Goal: Check status: Check status

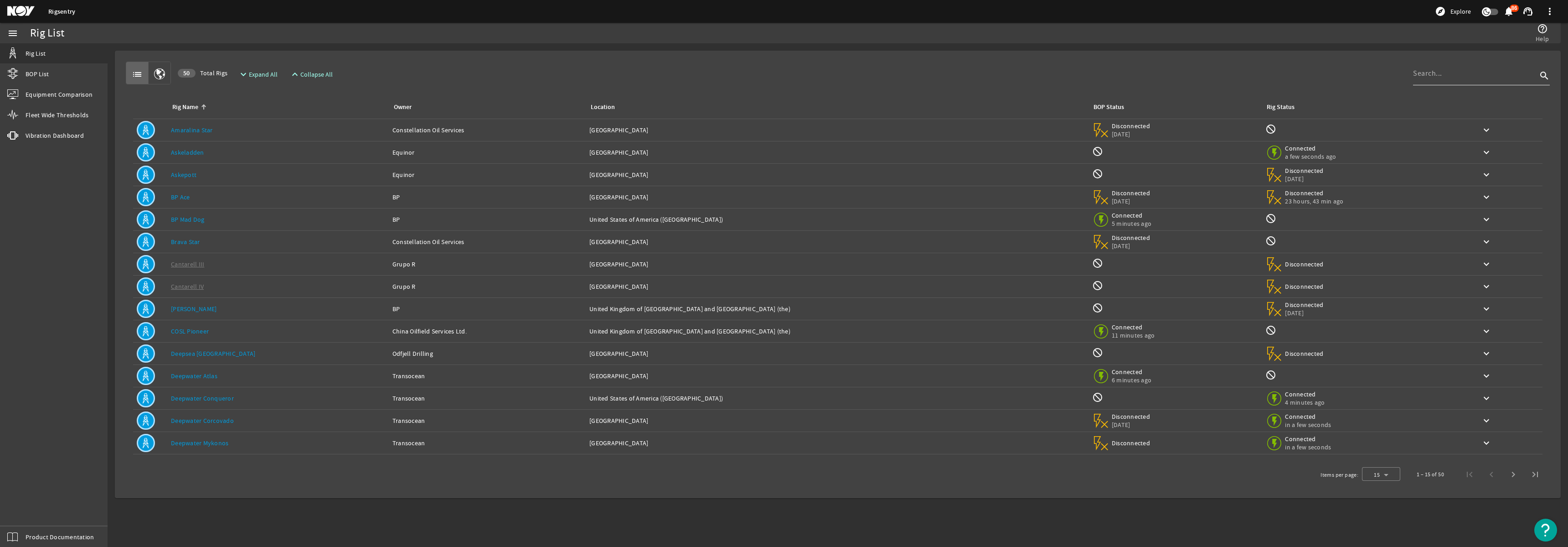
click at [1477, 76] on input at bounding box center [1475, 73] width 124 height 11
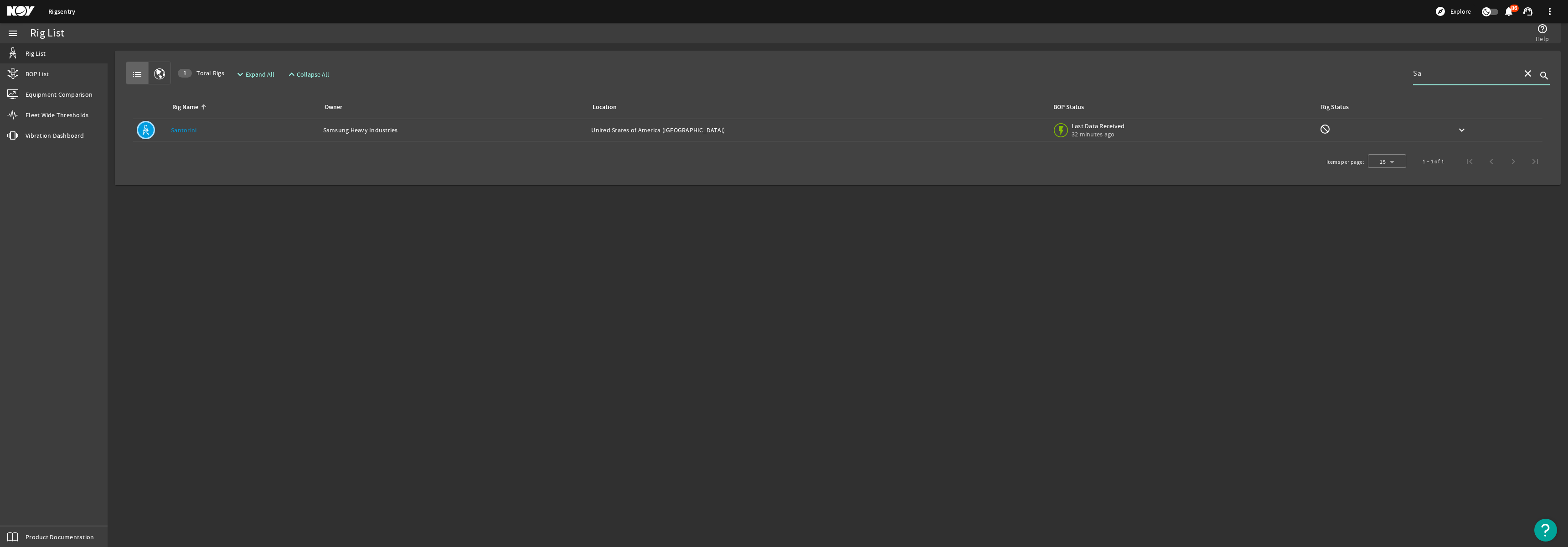
type input "S"
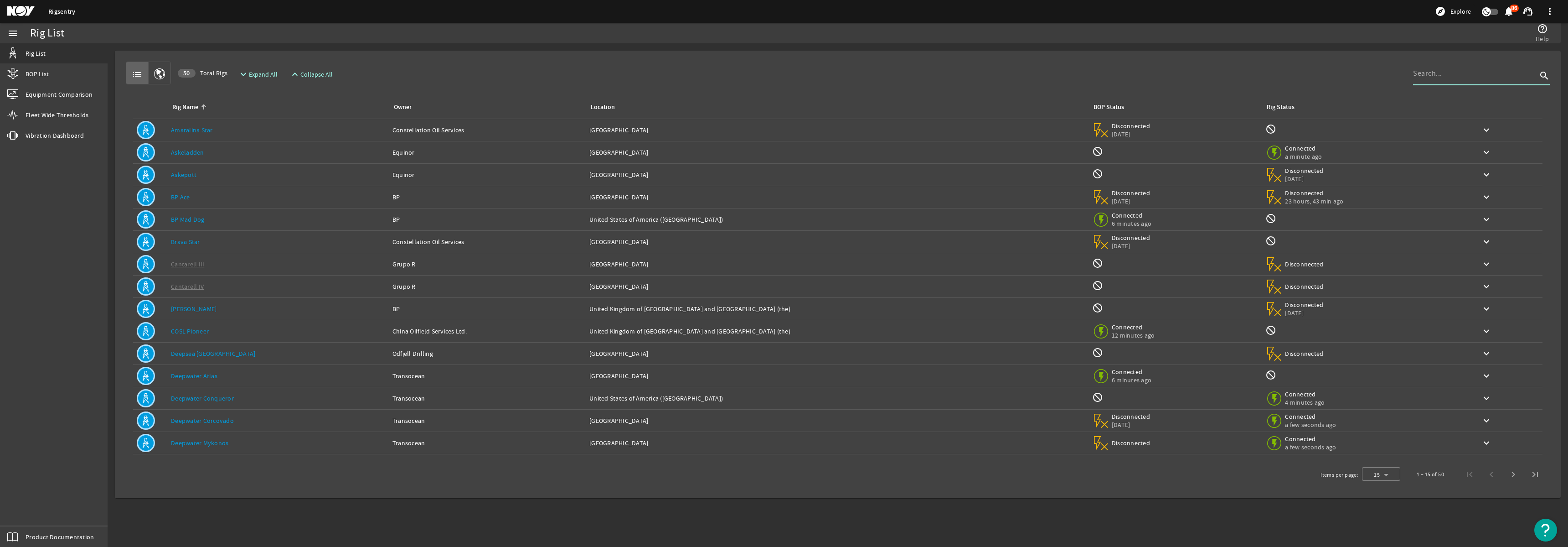
click at [1492, 73] on input at bounding box center [1475, 73] width 124 height 11
type input "Santorini"
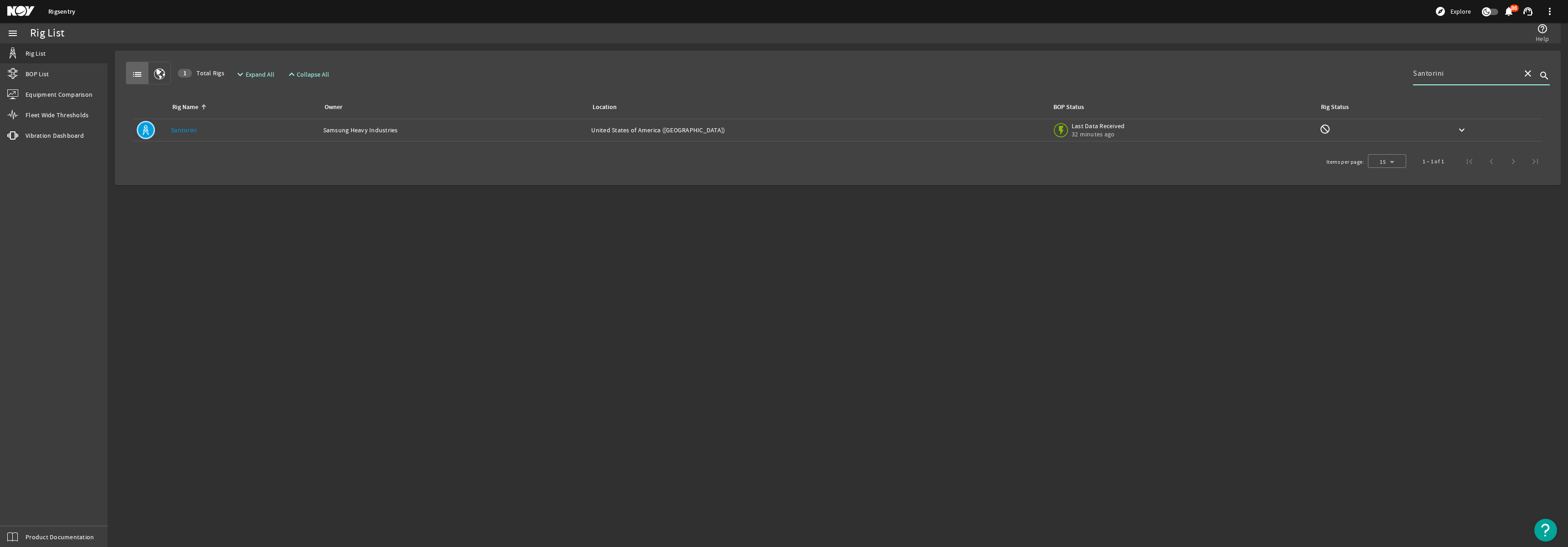
click at [190, 126] on link "Santorini" at bounding box center [184, 130] width 25 height 8
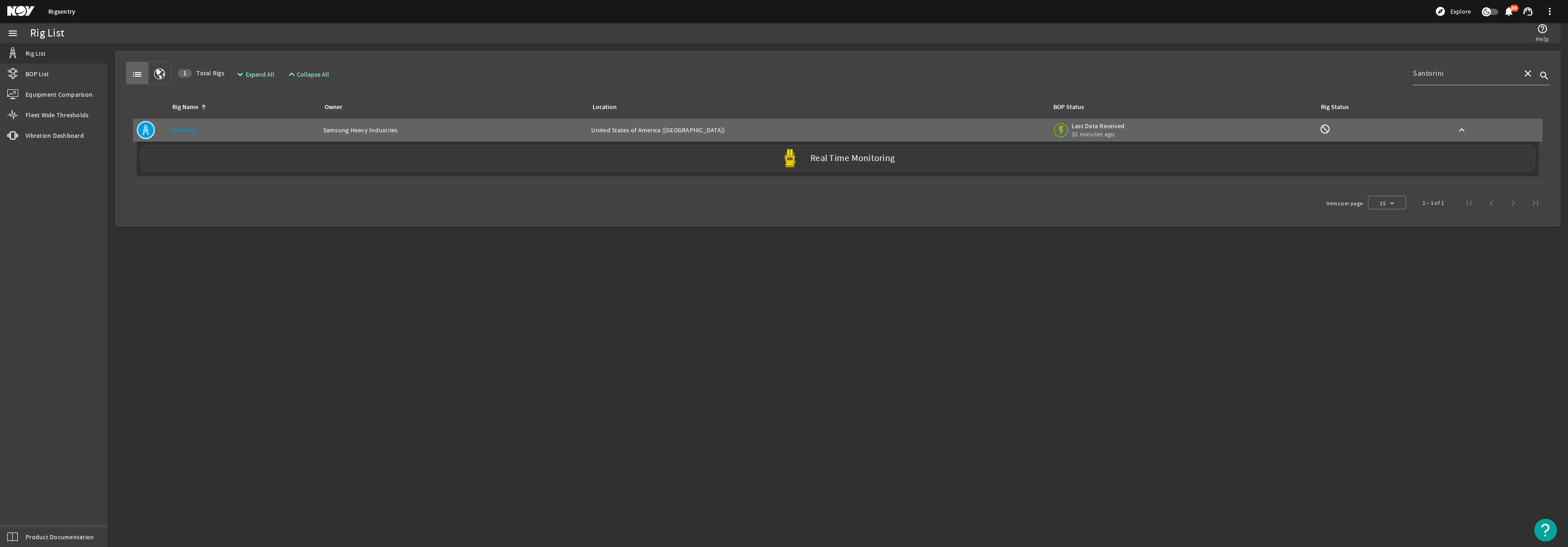
click at [738, 159] on div "Real Time Monitoring" at bounding box center [837, 159] width 1395 height 27
